Goal: Check status

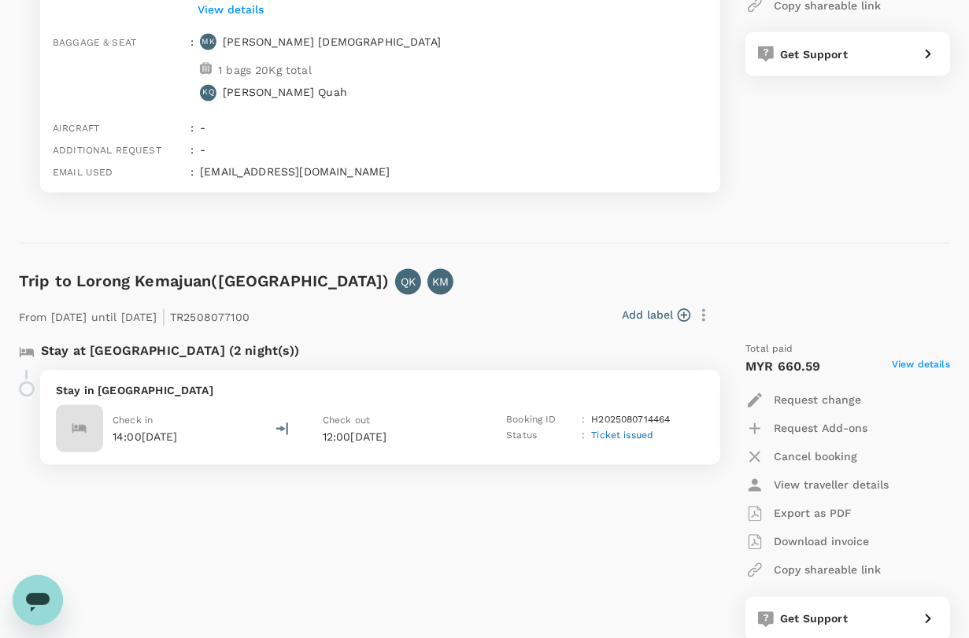
scroll to position [2066, 0]
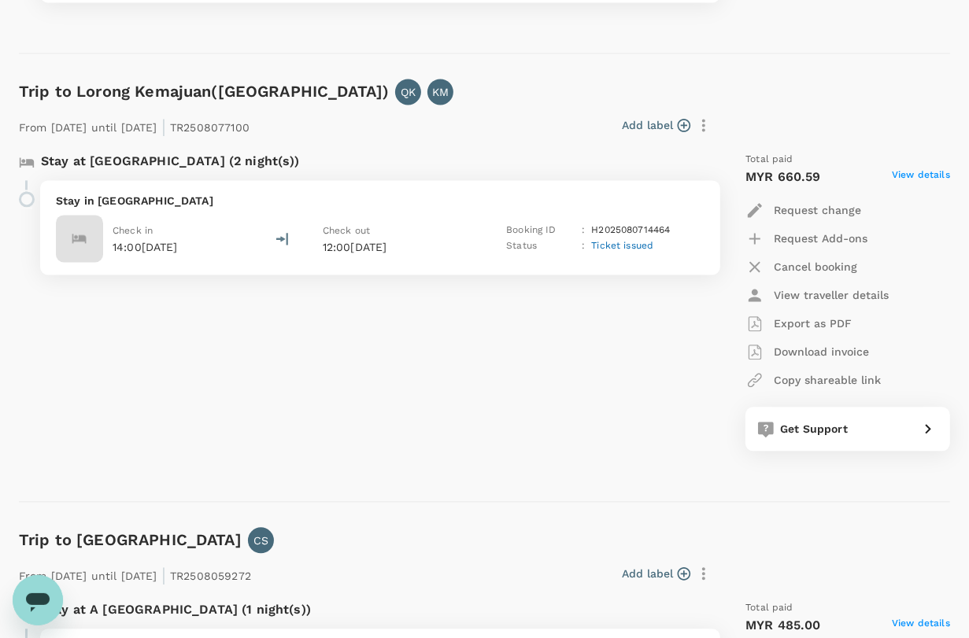
click at [331, 397] on div "Stay at [GEOGRAPHIC_DATA] (2 night(s)) Stay in [GEOGRAPHIC_DATA] Check in 14:00…" at bounding box center [359, 301] width 707 height 324
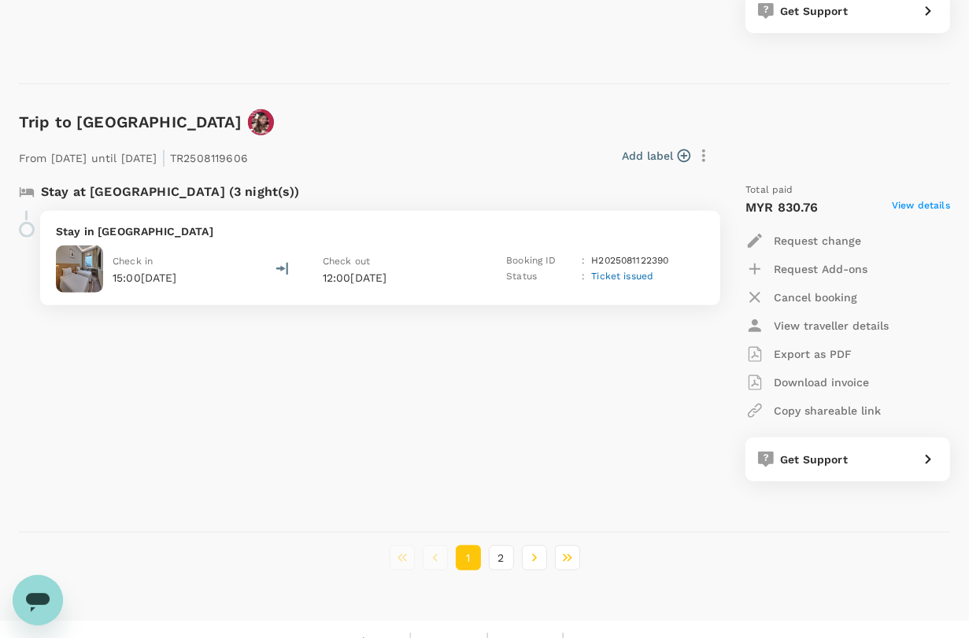
scroll to position [4300, 0]
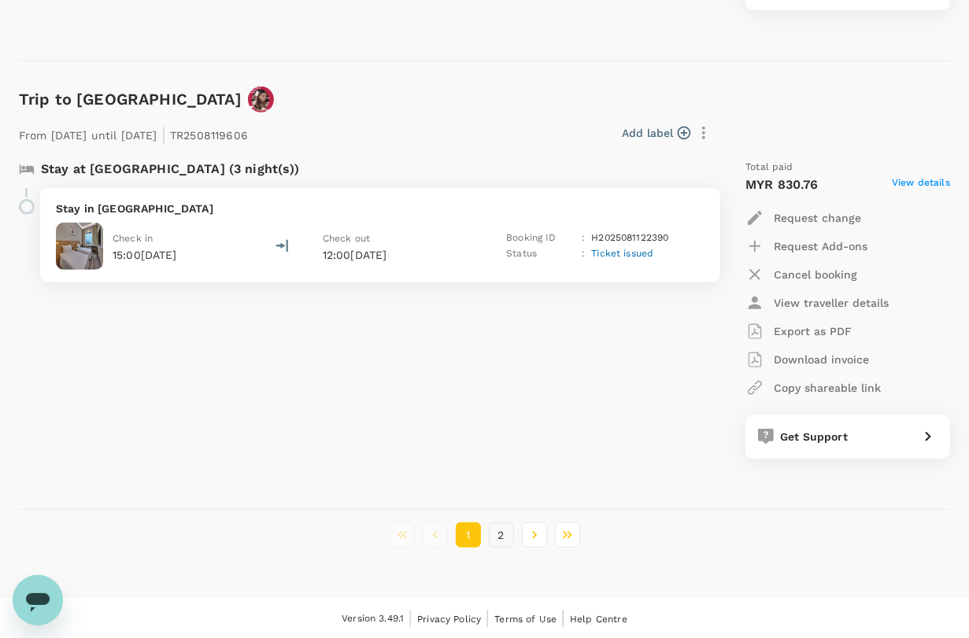
click at [504, 537] on button "2" at bounding box center [501, 534] width 25 height 25
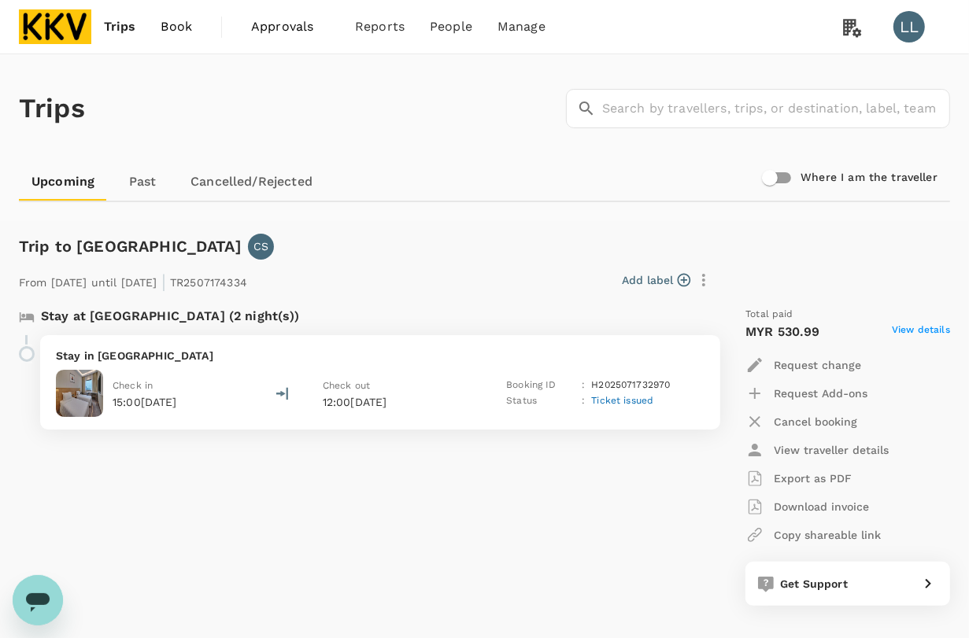
scroll to position [98, 0]
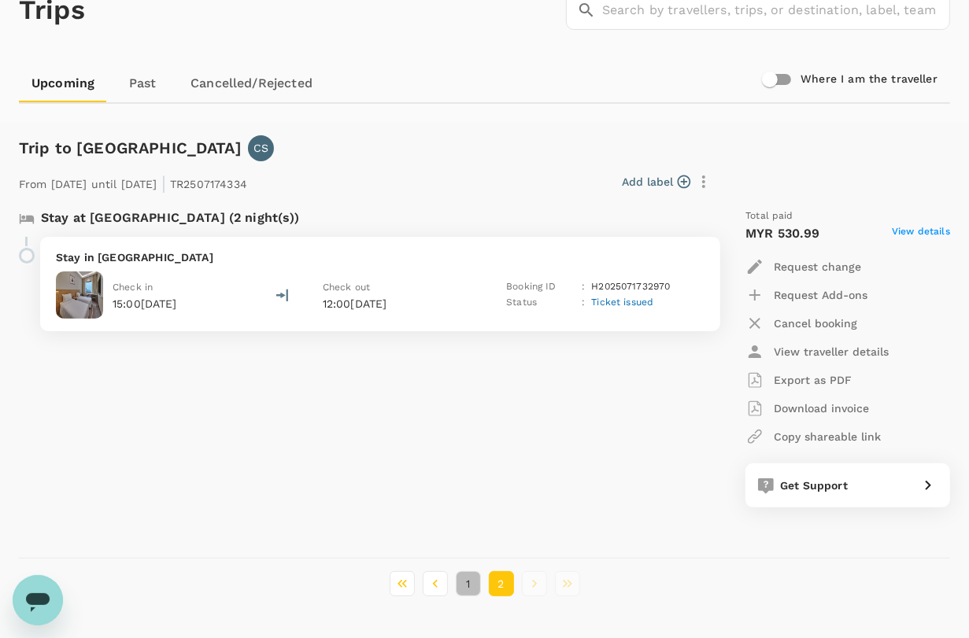
click at [471, 590] on button "1" at bounding box center [468, 583] width 25 height 25
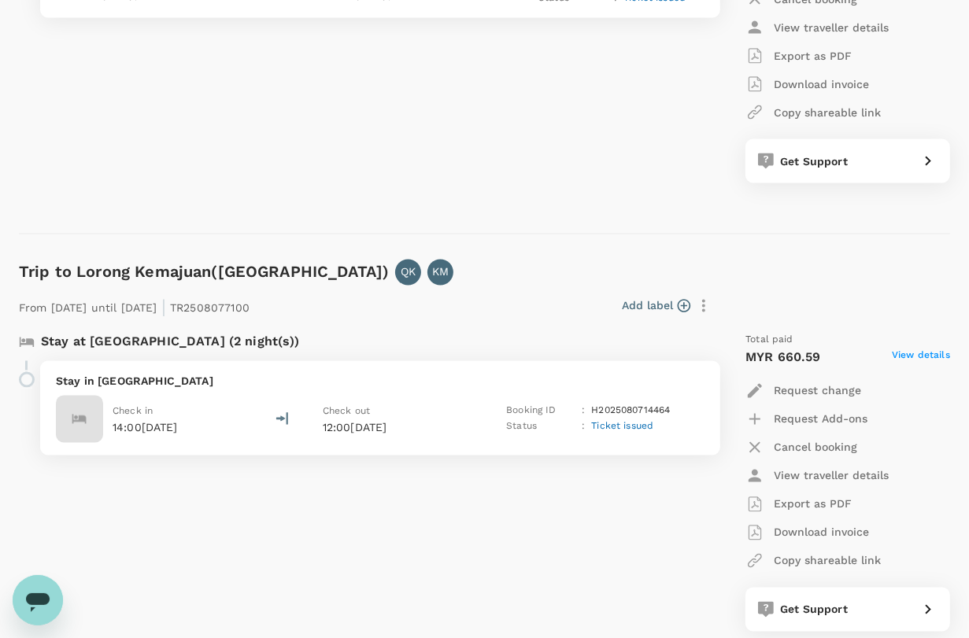
scroll to position [1770, 0]
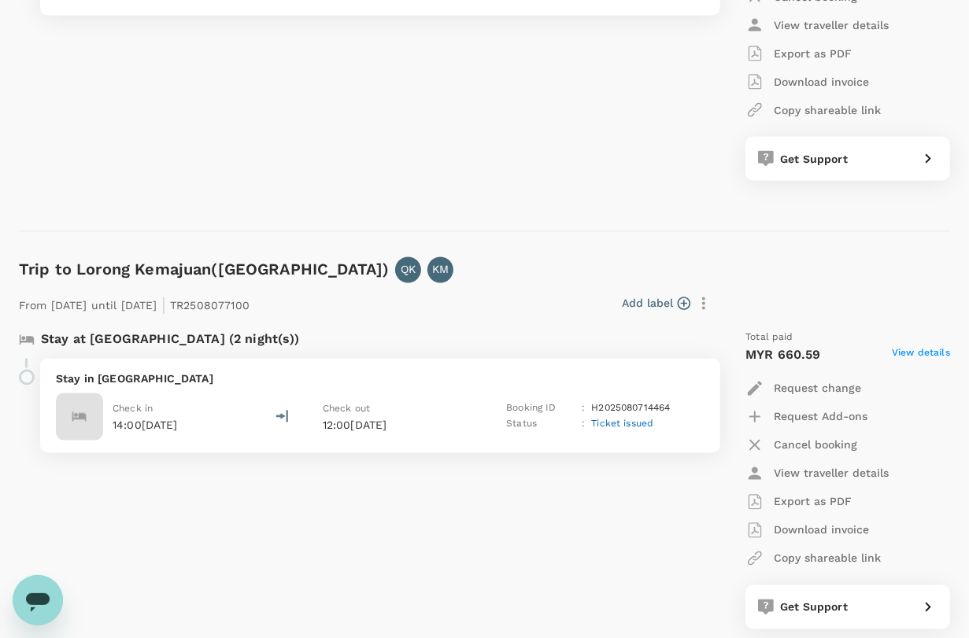
click at [616, 423] on span "Ticket issued" at bounding box center [622, 424] width 62 height 11
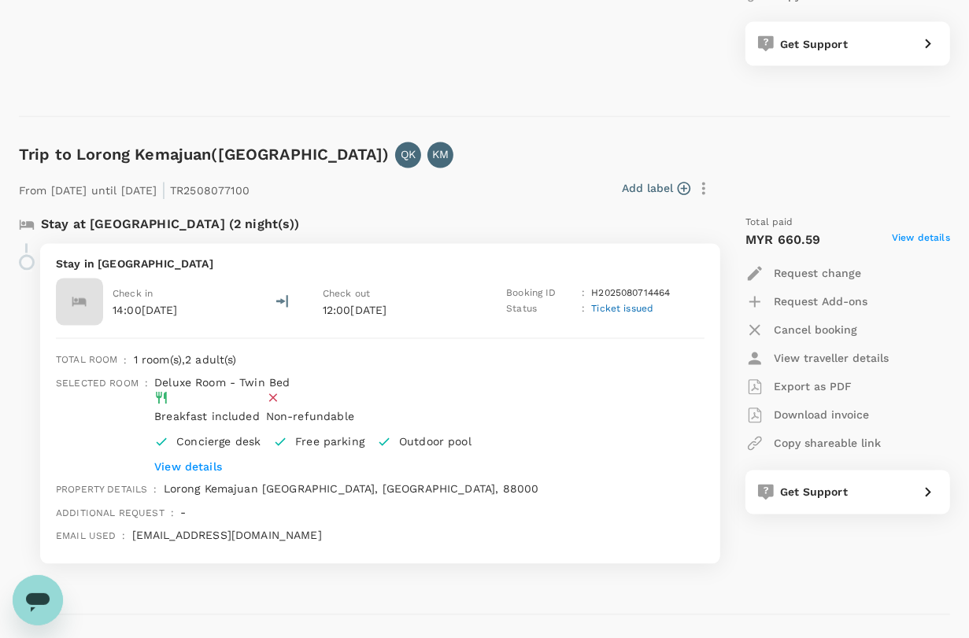
scroll to position [2164, 0]
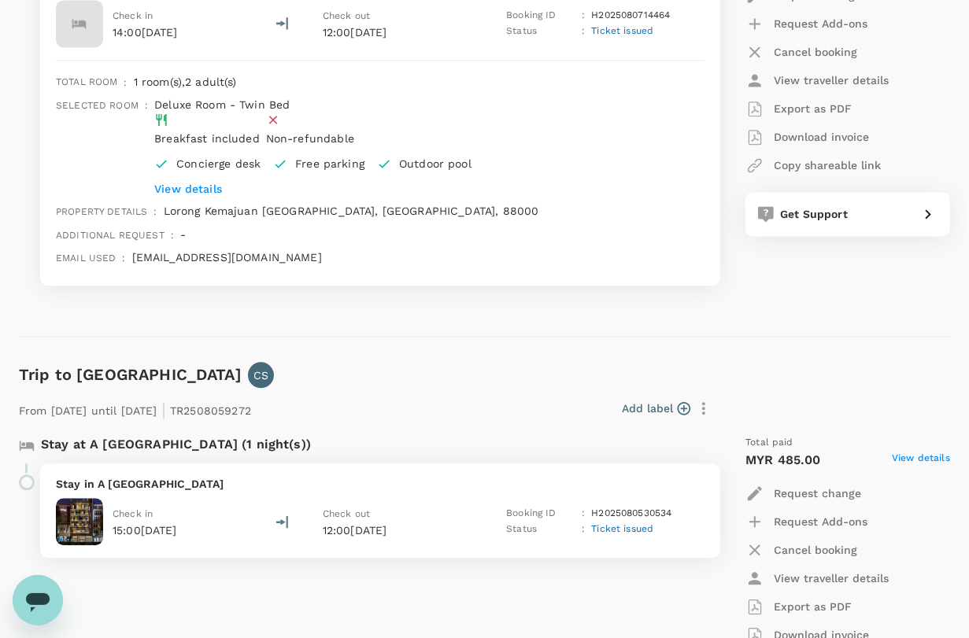
click at [190, 181] on p "View details" at bounding box center [319, 189] width 330 height 16
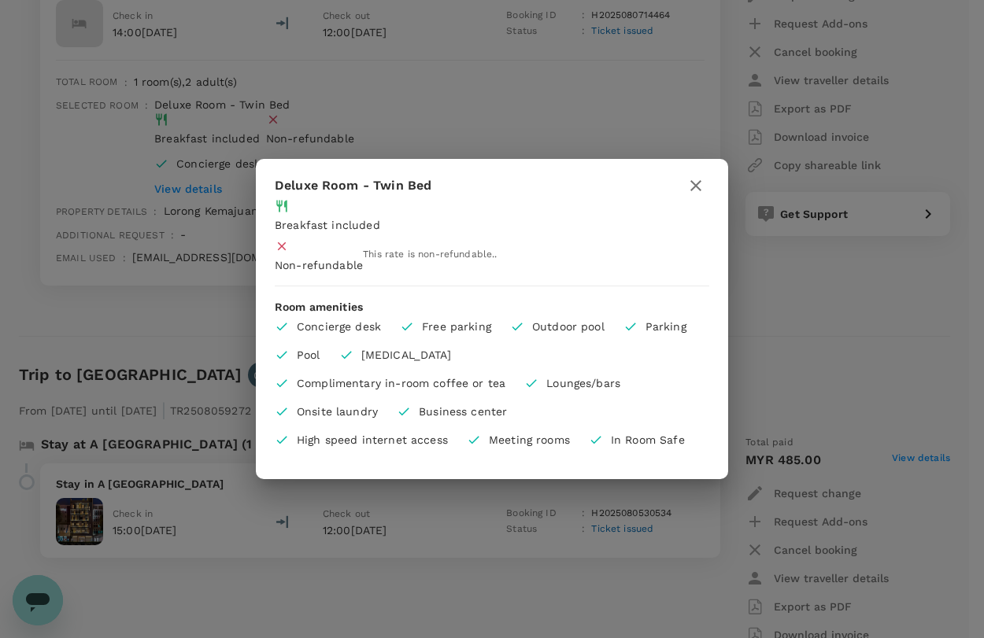
click at [694, 180] on icon "button" at bounding box center [695, 185] width 11 height 11
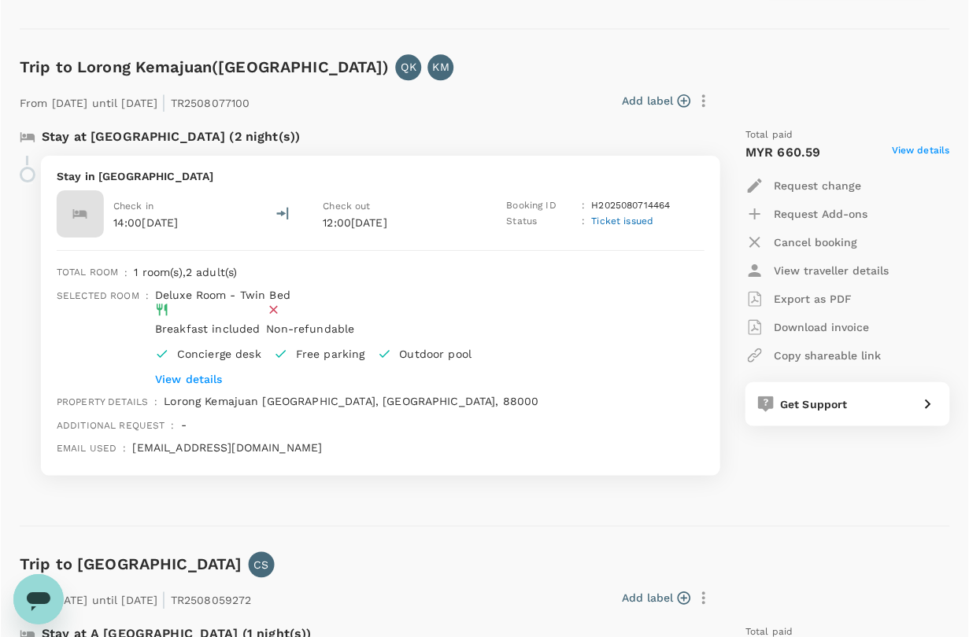
scroll to position [1967, 0]
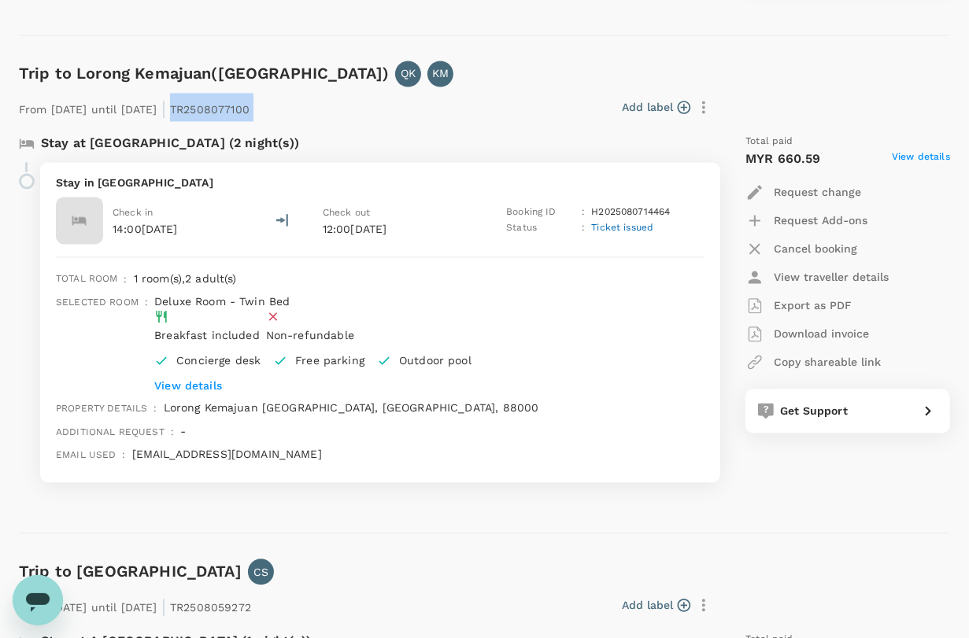
drag, startPoint x: 227, startPoint y: 104, endPoint x: 341, endPoint y: 107, distance: 114.1
click at [341, 107] on div "From [DATE] until [DATE] | TR2508077100 Add label" at bounding box center [365, 104] width 704 height 35
copy div "TR2508077100 Add label"
click at [331, 485] on div "Stay in [GEOGRAPHIC_DATA] Check in 14:00[DATE] Check out 12:00[DATE] Booking ID…" at bounding box center [374, 329] width 692 height 334
click at [592, 210] on p "H2025080714464" at bounding box center [630, 213] width 79 height 16
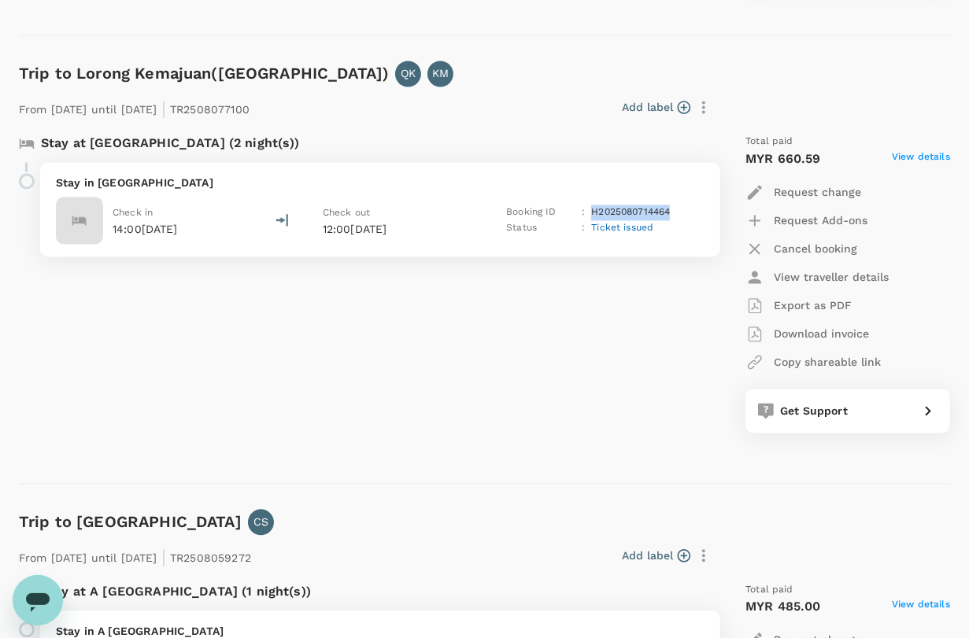
drag, startPoint x: 590, startPoint y: 205, endPoint x: 673, endPoint y: 209, distance: 82.7
click at [673, 209] on div "Booking ID : H2025080714464" at bounding box center [595, 213] width 179 height 16
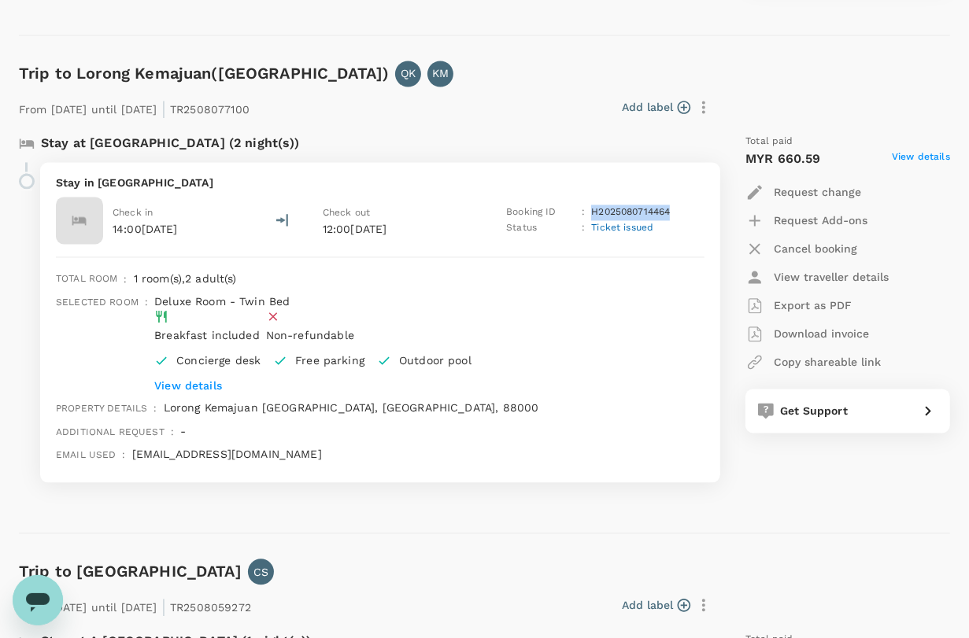
copy p "H2025080714464"
click at [551, 87] on div "Add label" at bounding box center [482, 103] width 467 height 33
click at [881, 464] on div "Total paid MYR 660.59 View details Request change Request Add-ons Cancel bookin…" at bounding box center [832, 308] width 236 height 375
